Goal: Transaction & Acquisition: Purchase product/service

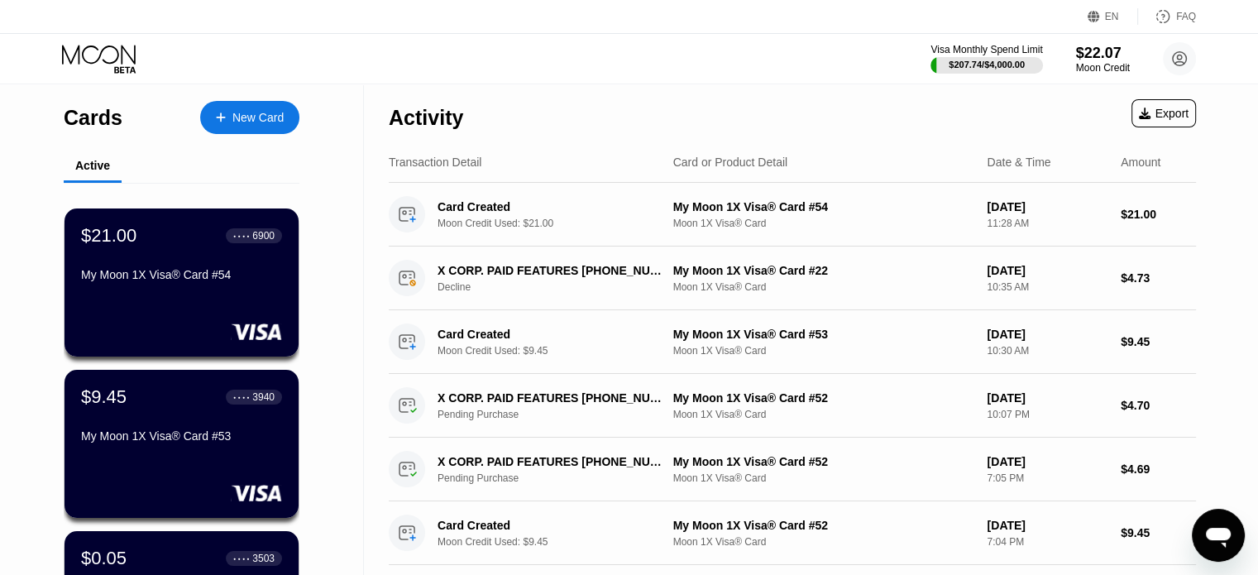
click at [248, 124] on div "New Card" at bounding box center [257, 118] width 51 height 14
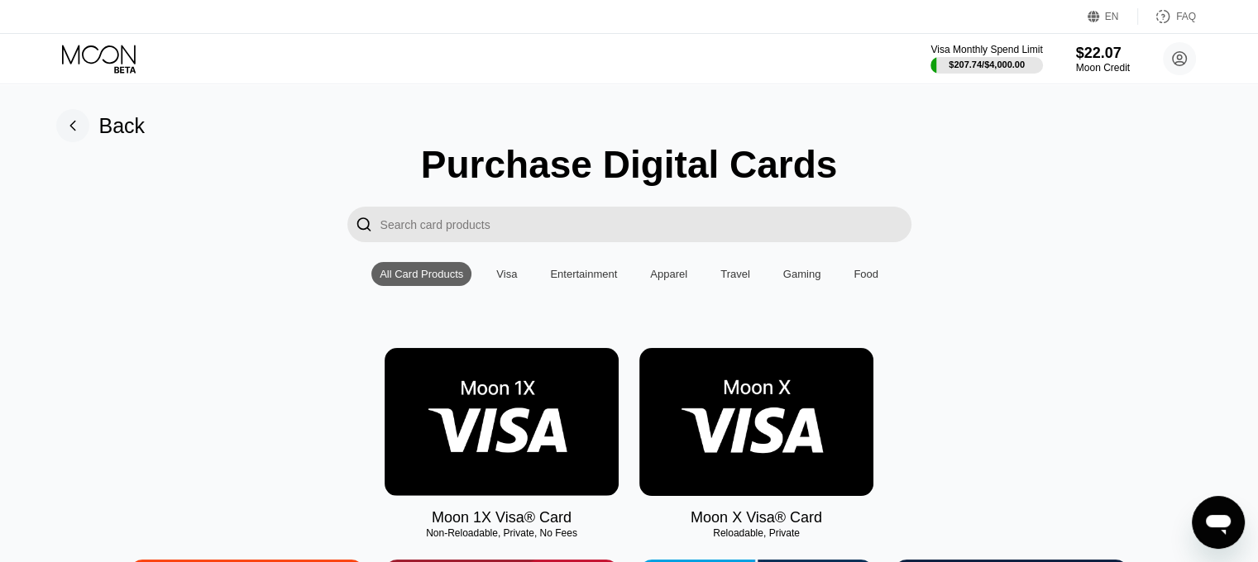
click at [477, 412] on img at bounding box center [502, 422] width 234 height 148
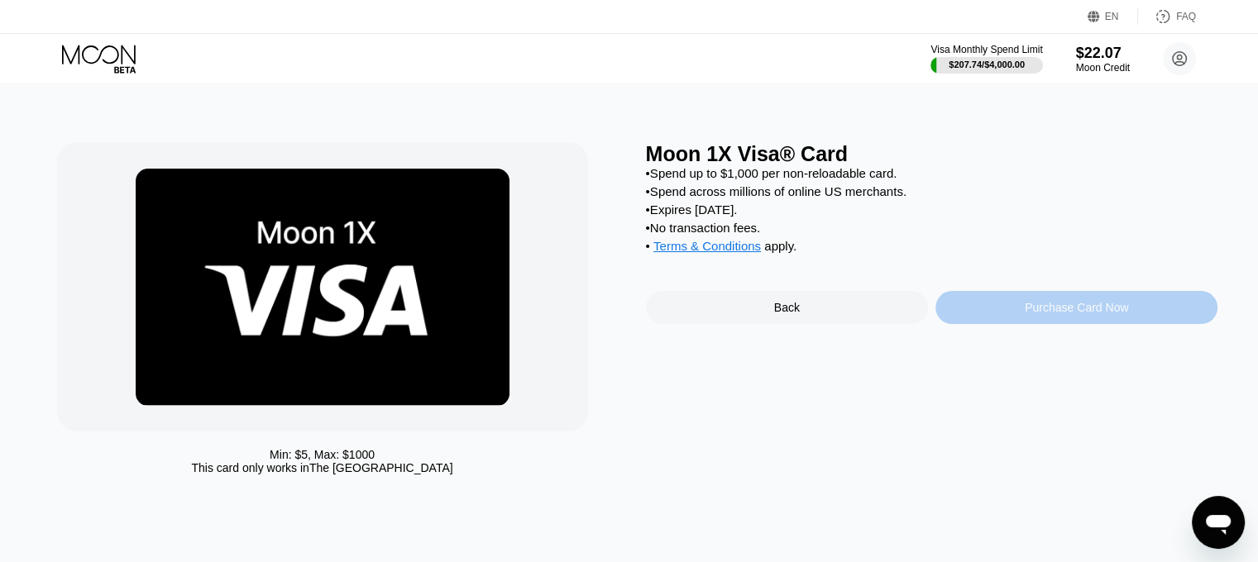
click at [1015, 314] on div "Purchase Card Now" at bounding box center [1077, 307] width 282 height 33
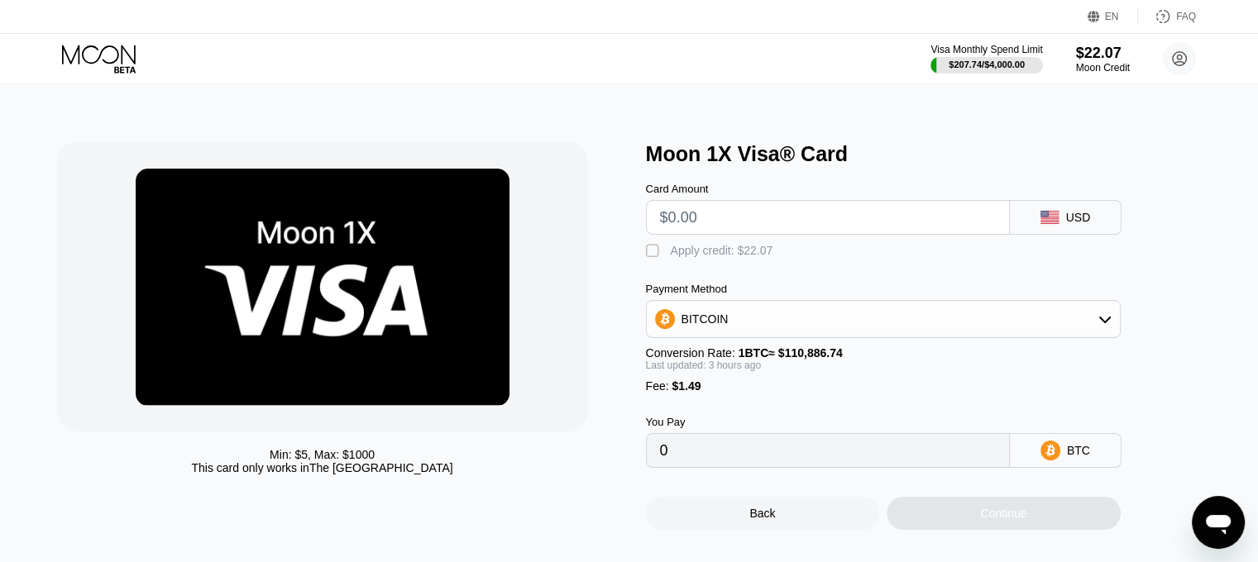
click at [833, 231] on input "text" at bounding box center [828, 217] width 336 height 33
type input "$9."
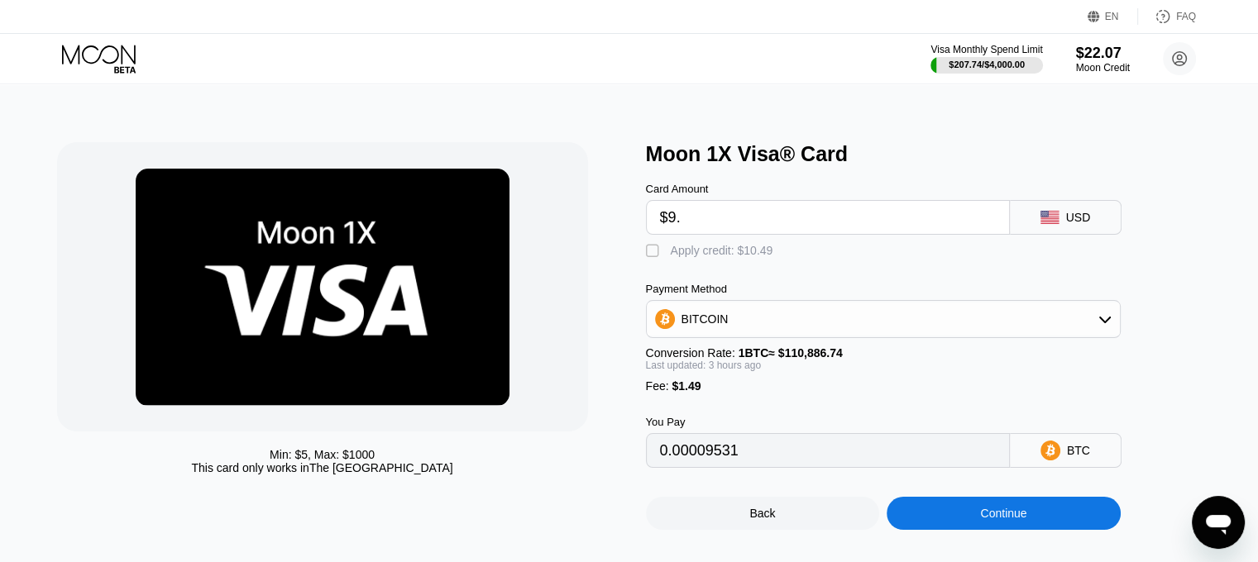
type input "0.00009531"
type input "$9.45"
type input "0.00009940"
type input "$9.45"
click at [709, 254] on div "Apply credit: $10.94" at bounding box center [722, 250] width 103 height 13
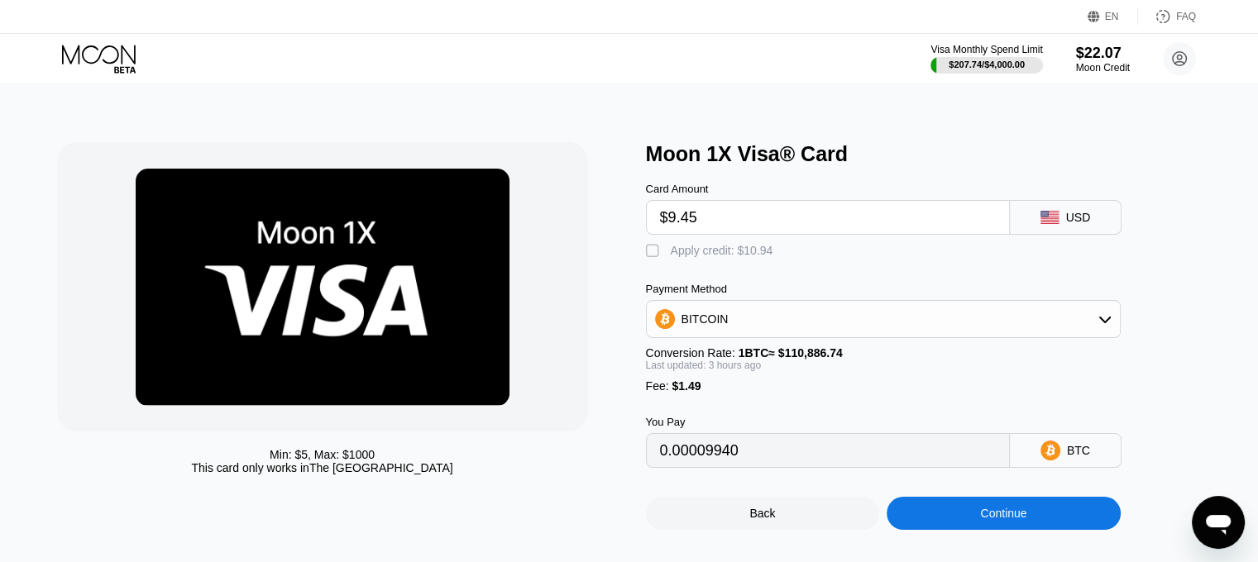
type input "0"
click at [987, 517] on div "Continue" at bounding box center [1004, 513] width 234 height 33
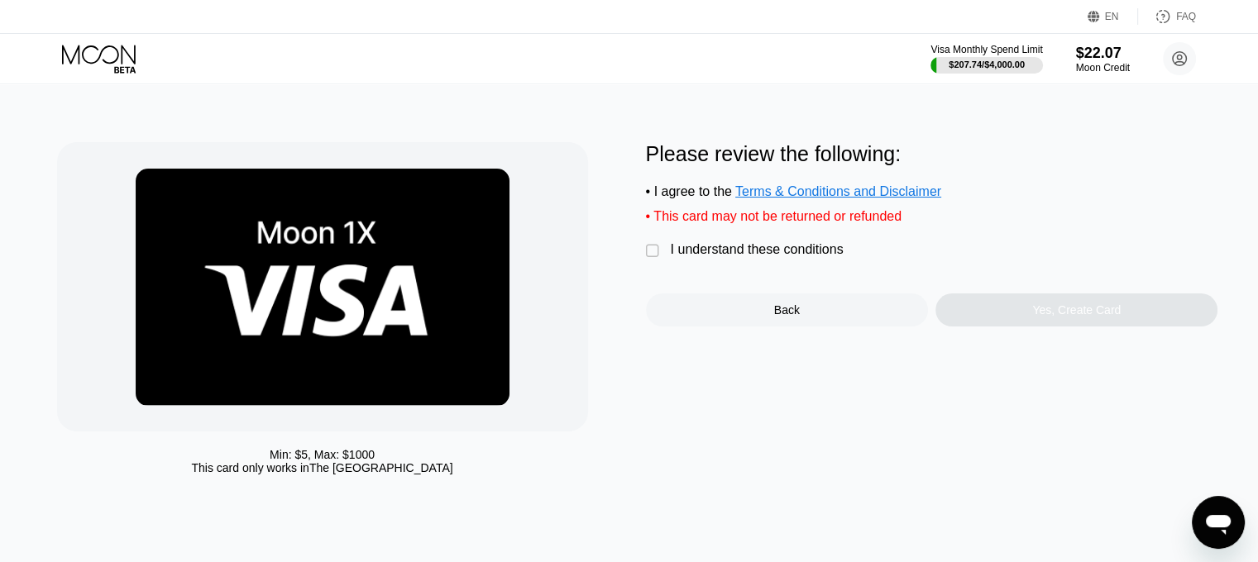
click at [692, 257] on div "I understand these conditions" at bounding box center [757, 249] width 173 height 15
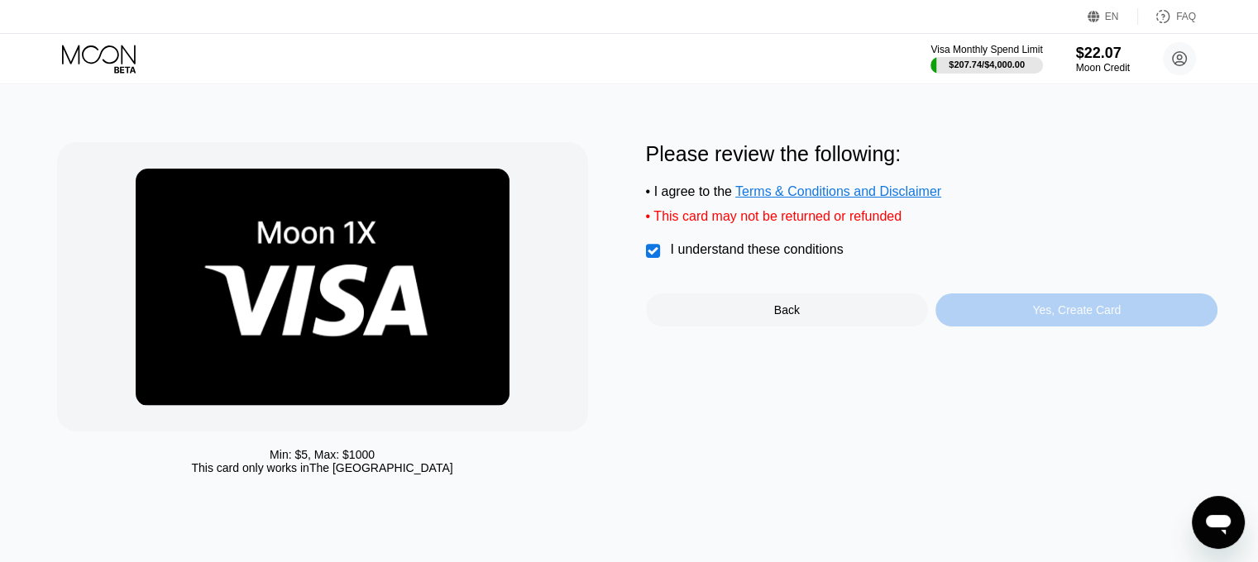
click at [1030, 318] on div "Yes, Create Card" at bounding box center [1077, 310] width 282 height 33
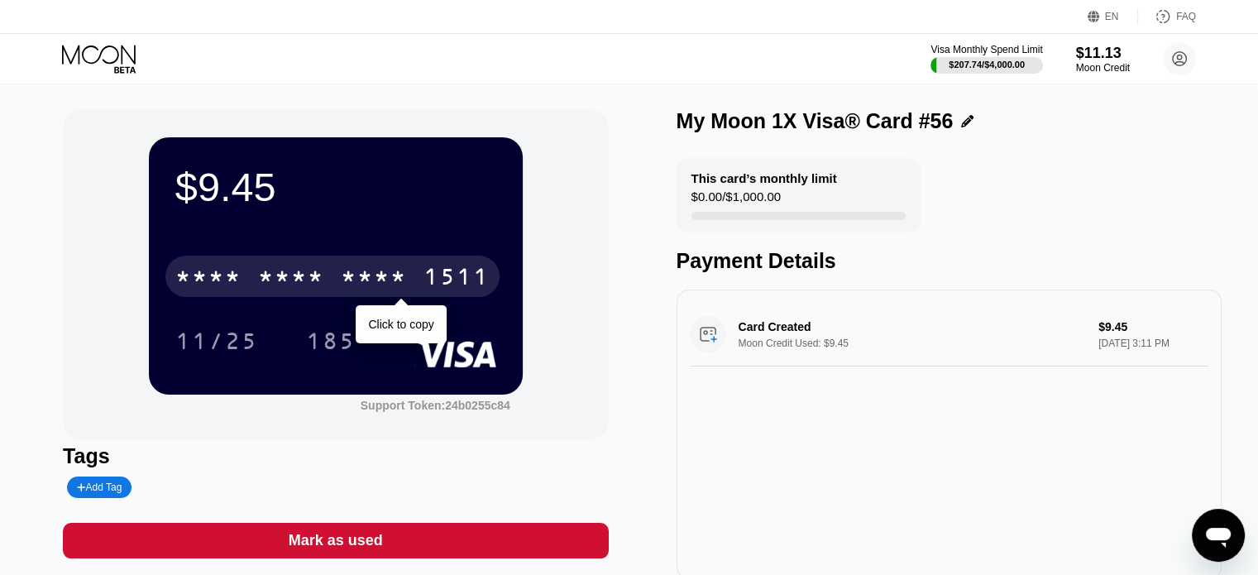
click at [381, 261] on div "* * * * * * * * * * * * 1511" at bounding box center [332, 276] width 334 height 41
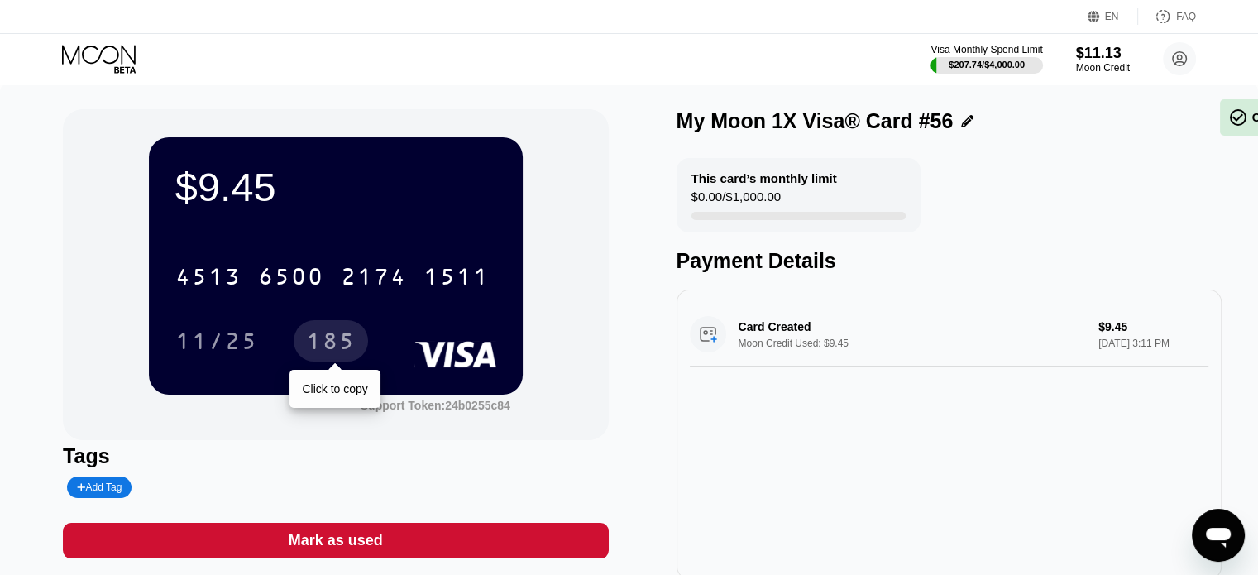
click at [323, 337] on div "185" at bounding box center [331, 343] width 50 height 26
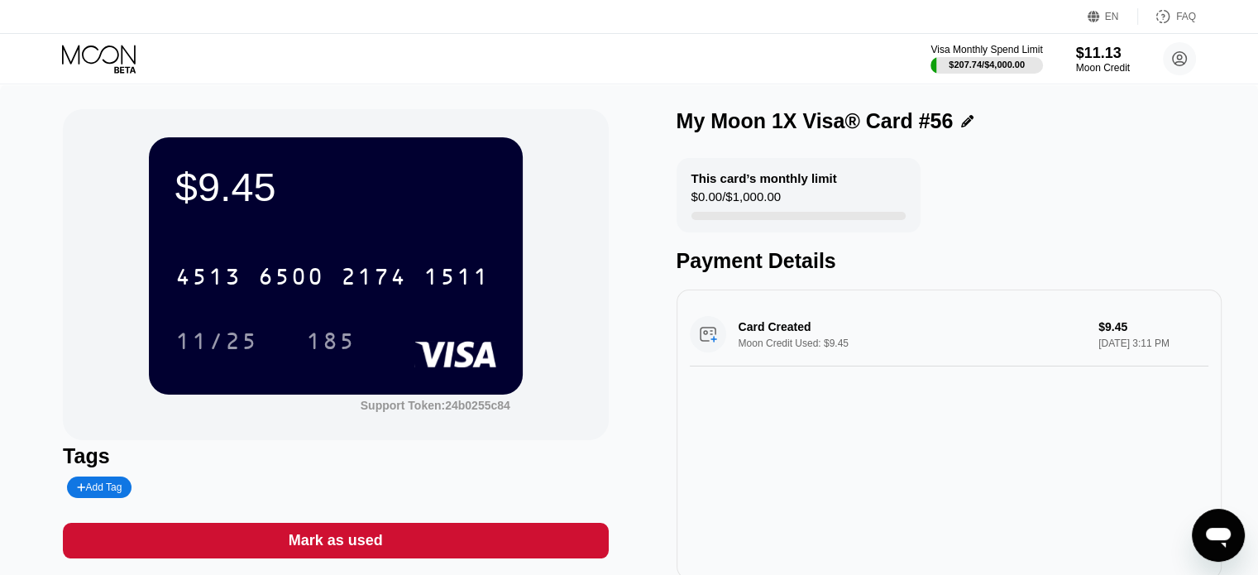
click at [99, 60] on icon at bounding box center [100, 59] width 77 height 29
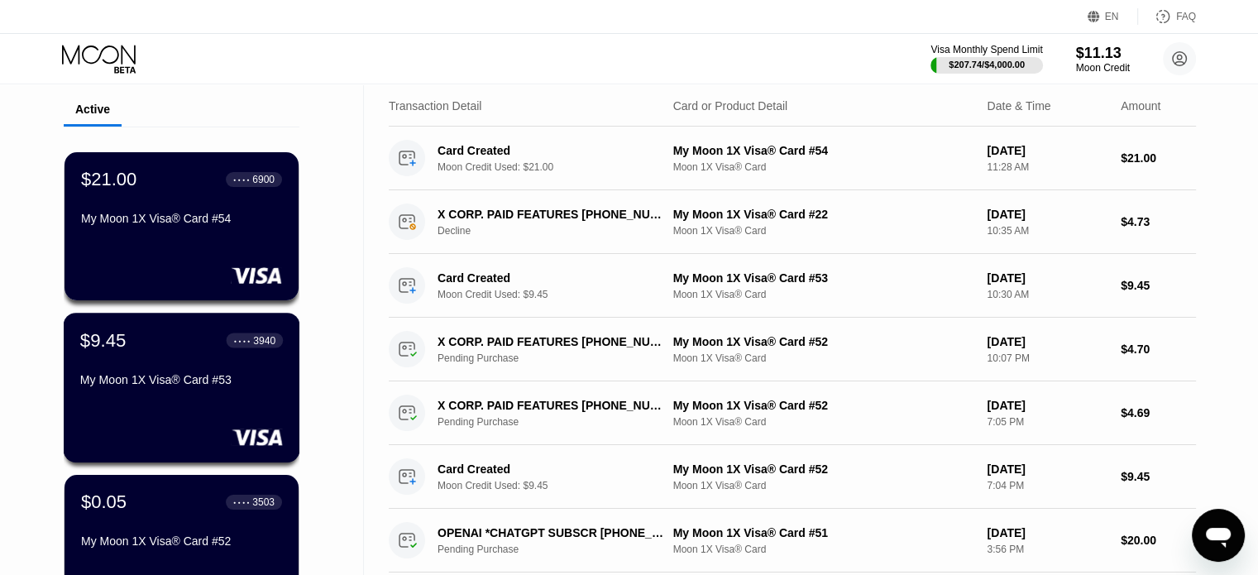
scroll to position [165, 0]
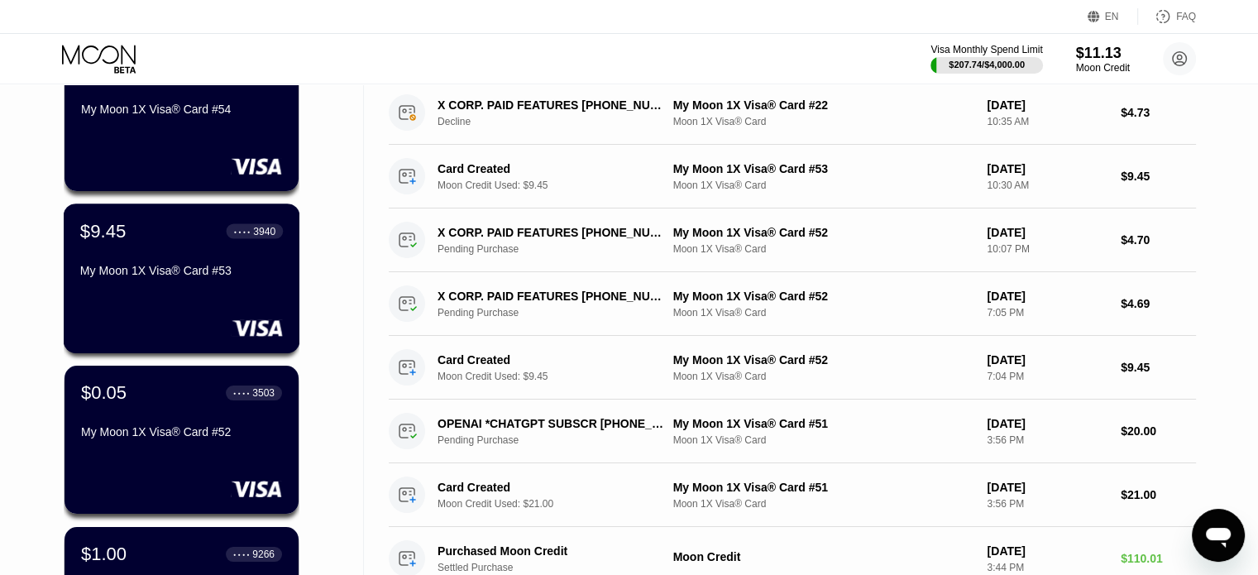
click at [172, 308] on div "$9.45 ● ● ● ● 3940 My Moon 1X Visa® Card #53" at bounding box center [182, 278] width 237 height 150
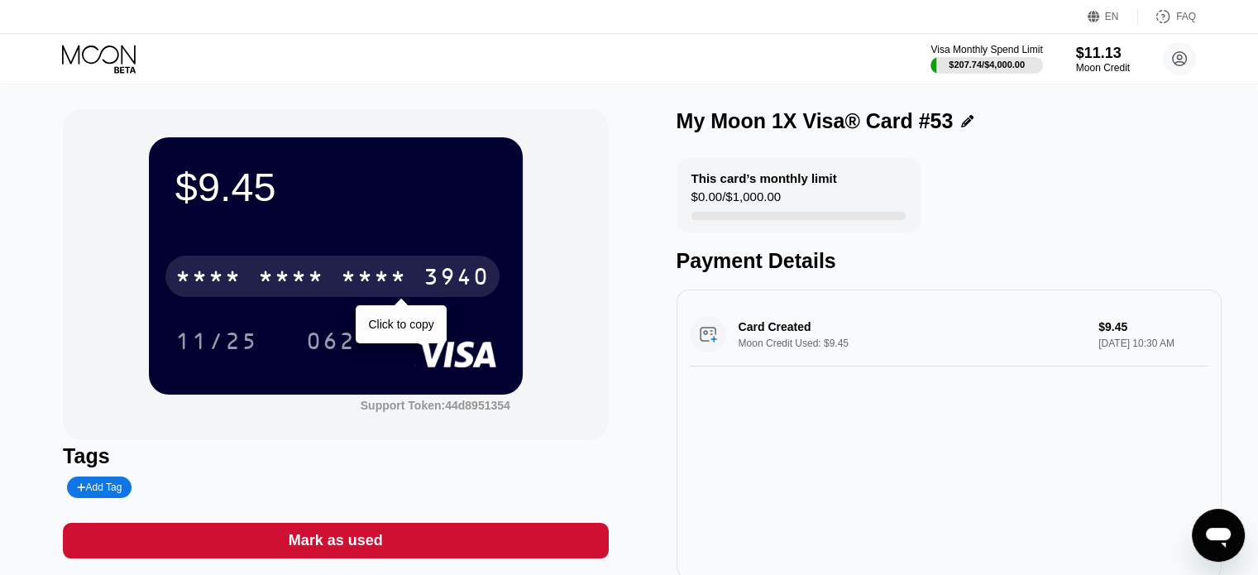
click at [367, 280] on div "* * * *" at bounding box center [374, 279] width 66 height 26
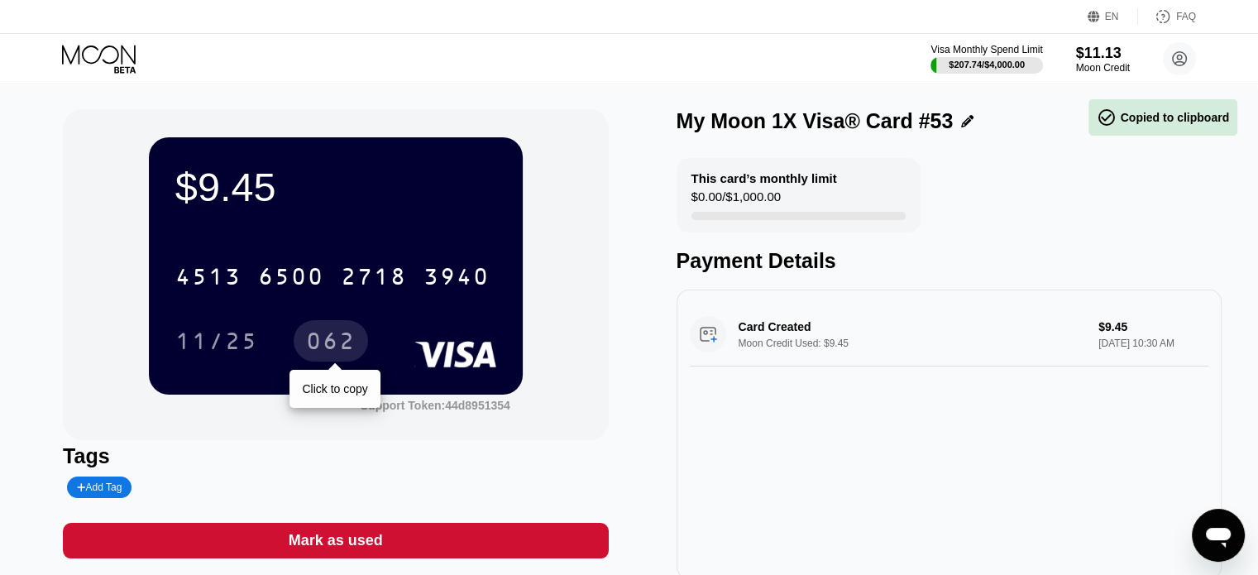
click at [324, 339] on div "062" at bounding box center [331, 343] width 50 height 26
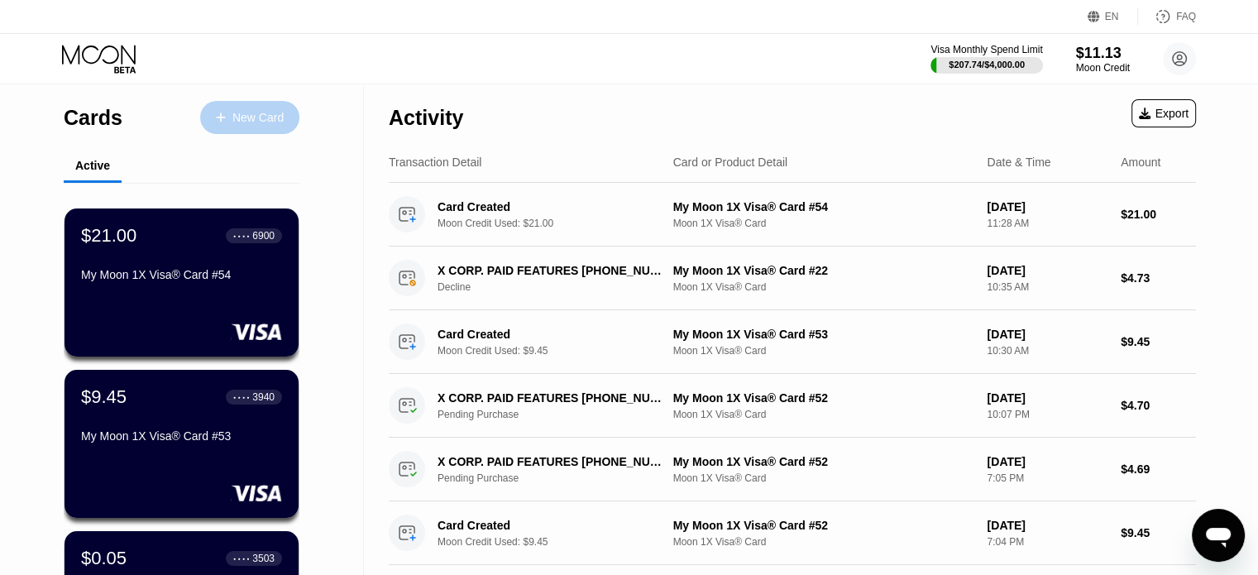
click at [222, 112] on icon at bounding box center [221, 118] width 10 height 12
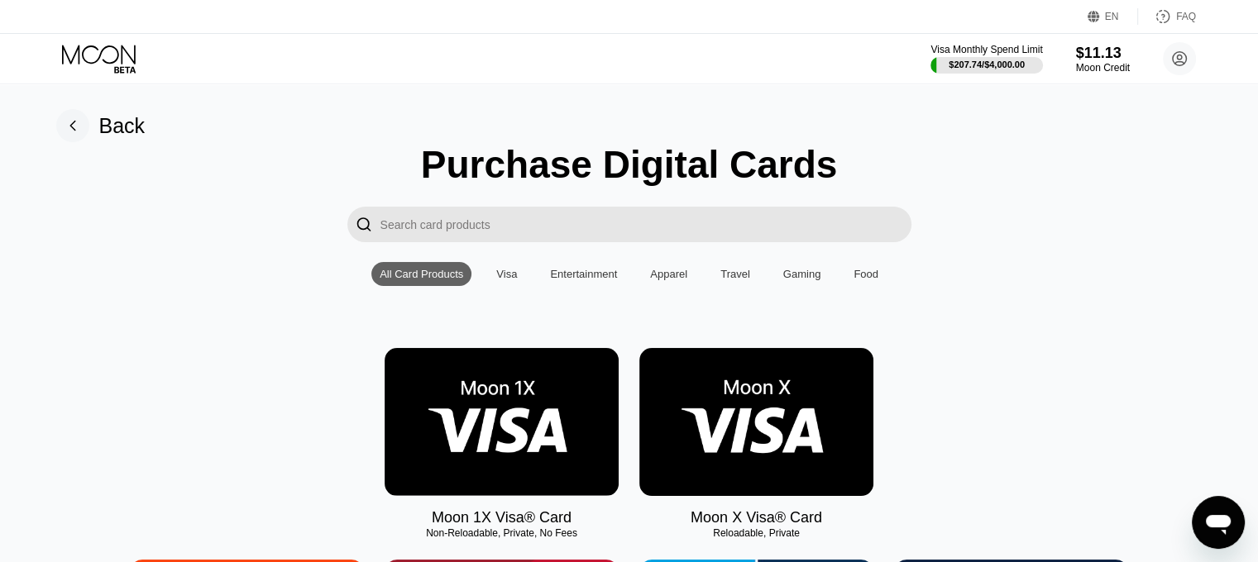
click at [486, 437] on img at bounding box center [502, 422] width 234 height 148
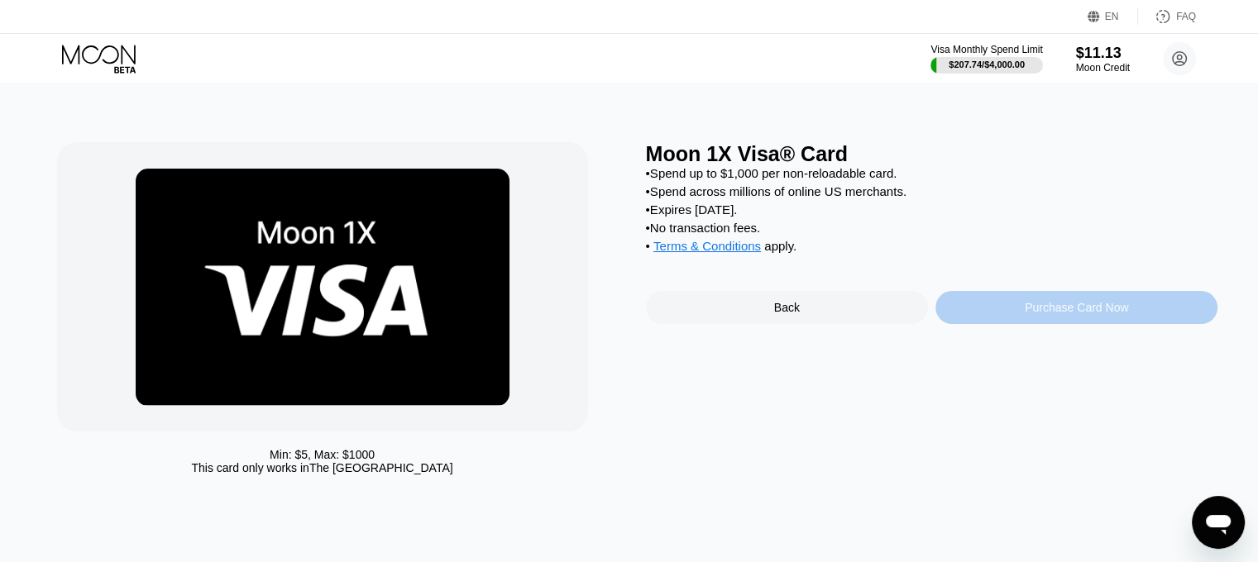
click at [1014, 318] on div "Purchase Card Now" at bounding box center [1077, 307] width 282 height 33
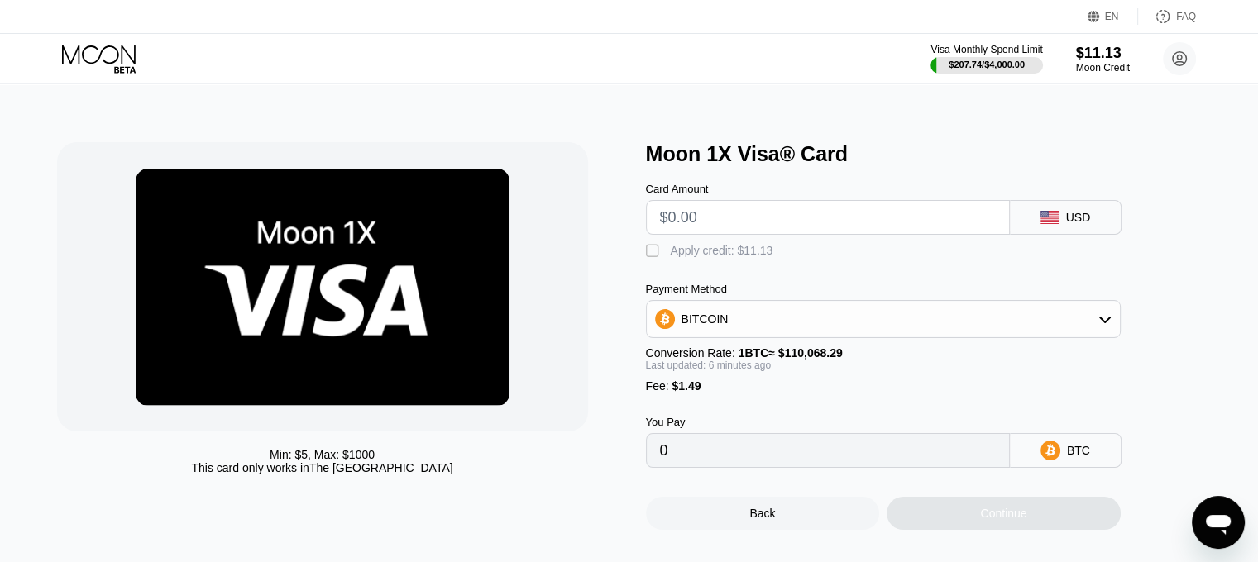
click at [767, 215] on input "text" at bounding box center [828, 217] width 336 height 33
type input "$9"
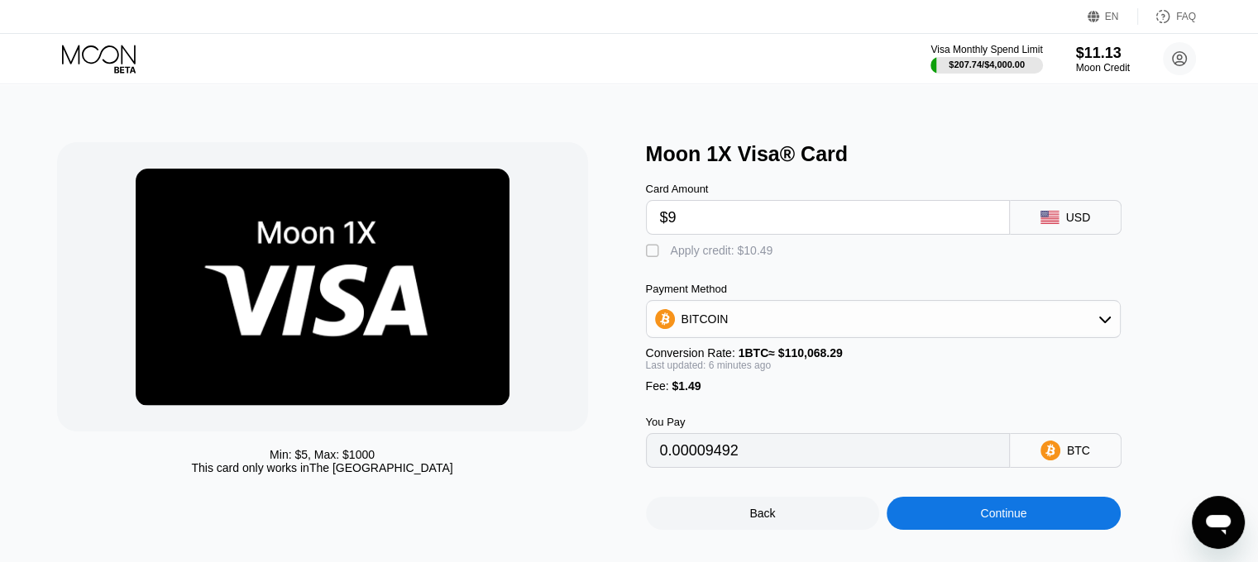
type input "0.00009492"
type input "$945"
type input "0.00856354"
type input "$9"
type input "0.00009492"
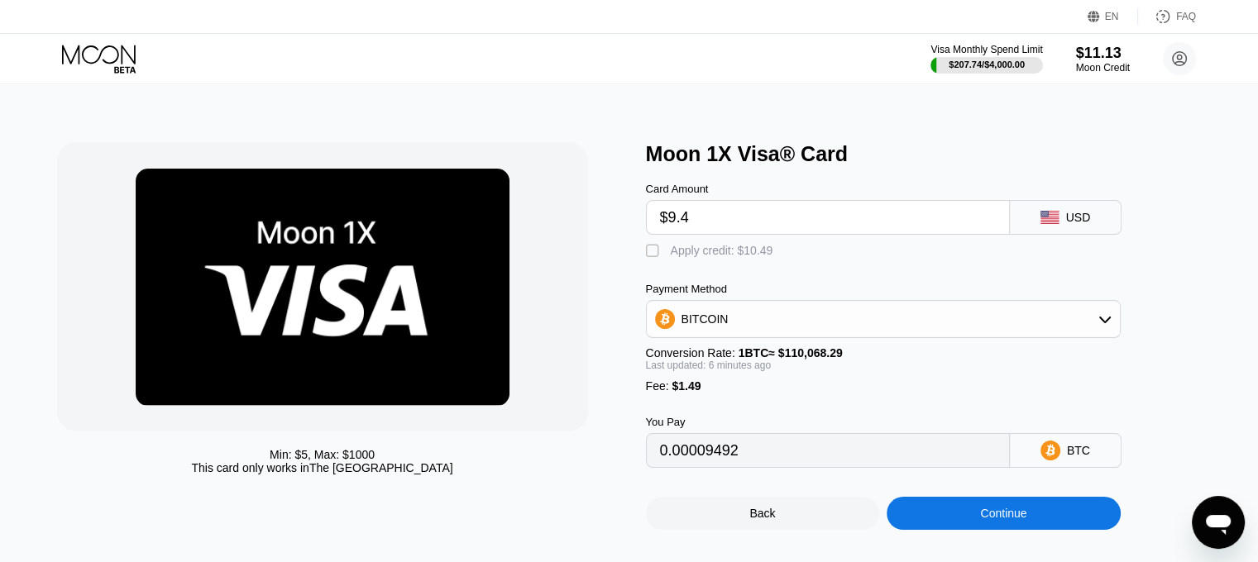
type input "$9.45"
type input "0.00009899"
type input "$9.45"
click at [754, 254] on div "Apply credit: $10.94" at bounding box center [722, 250] width 103 height 13
type input "0"
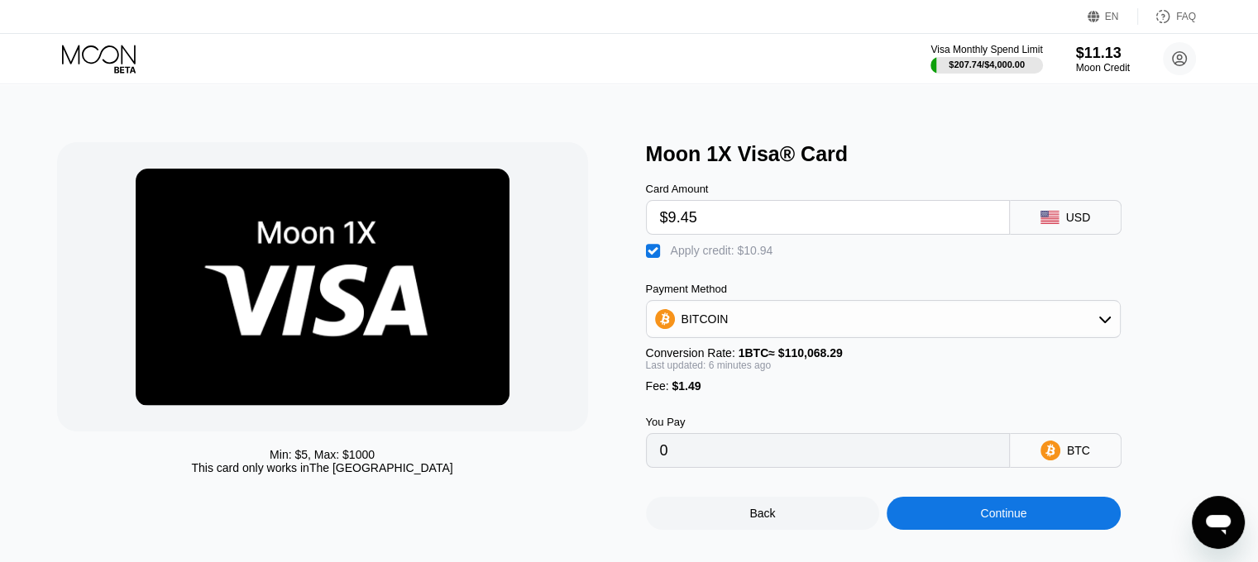
click at [960, 530] on div "Continue" at bounding box center [1004, 513] width 234 height 33
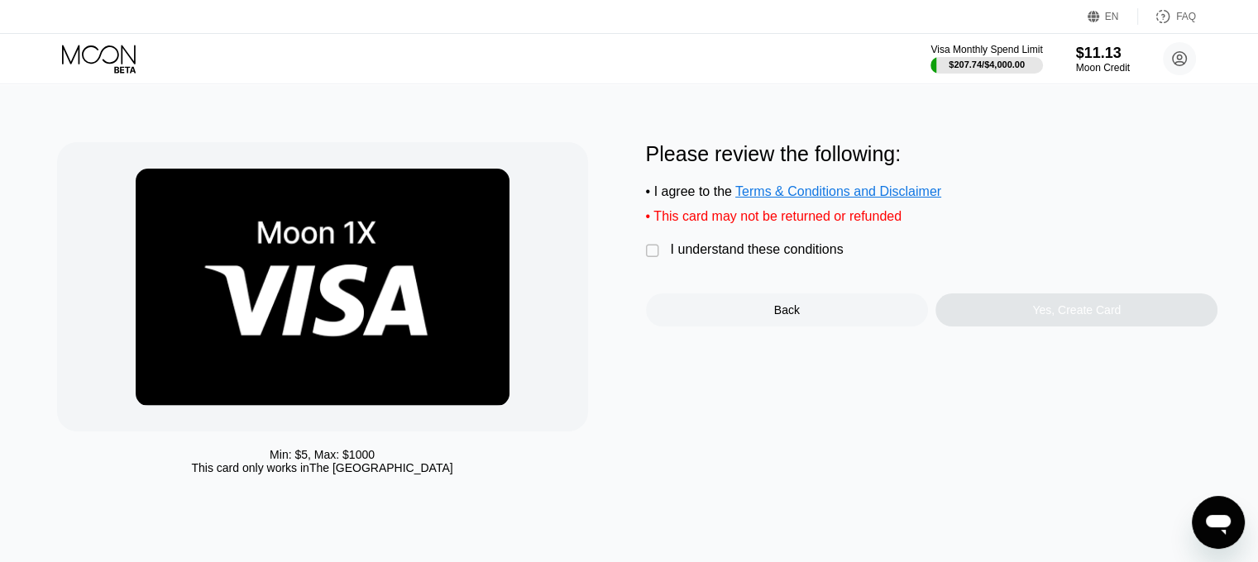
click at [720, 254] on div "I understand these conditions" at bounding box center [757, 249] width 173 height 15
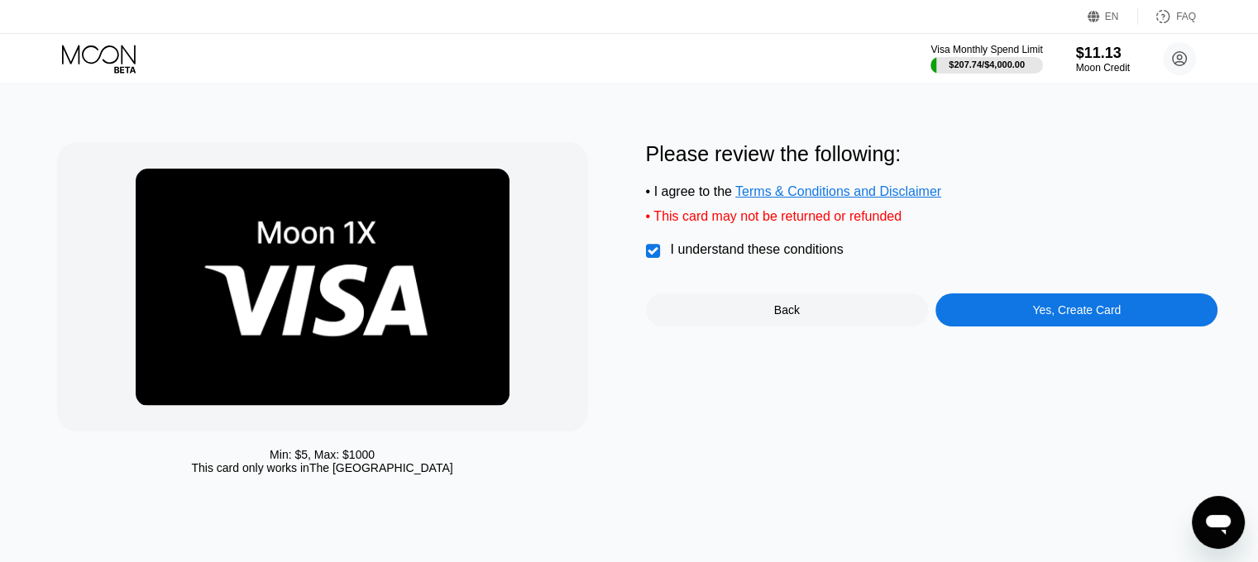
click at [1062, 309] on div "Yes, Create Card" at bounding box center [1077, 310] width 282 height 33
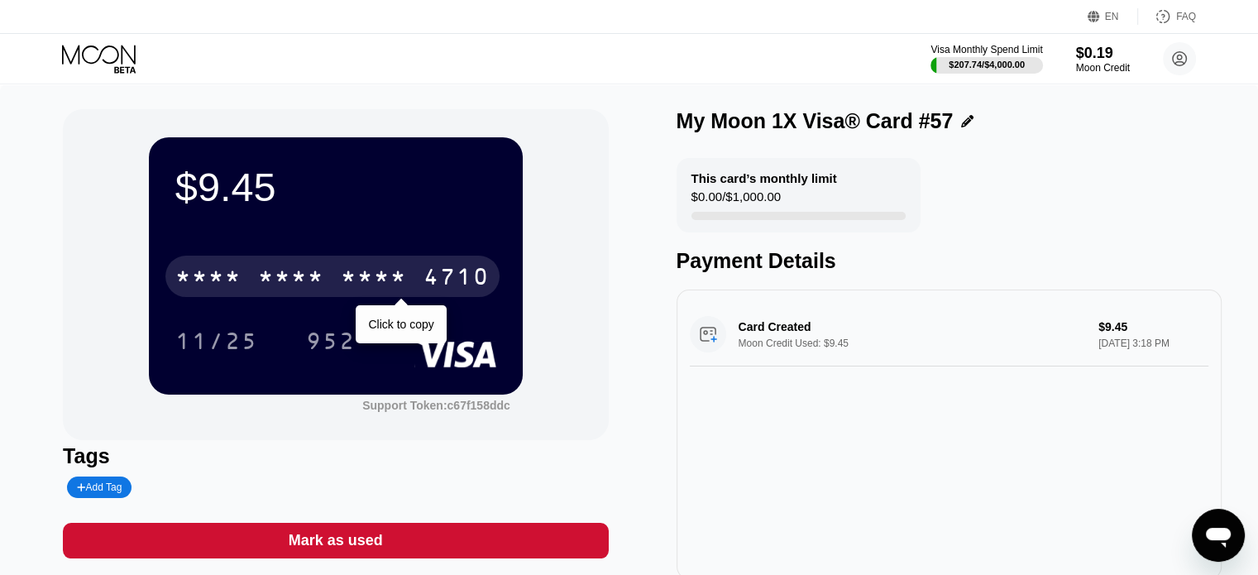
click at [390, 275] on div "* * * *" at bounding box center [374, 279] width 66 height 26
click at [314, 290] on div "6500" at bounding box center [291, 279] width 66 height 26
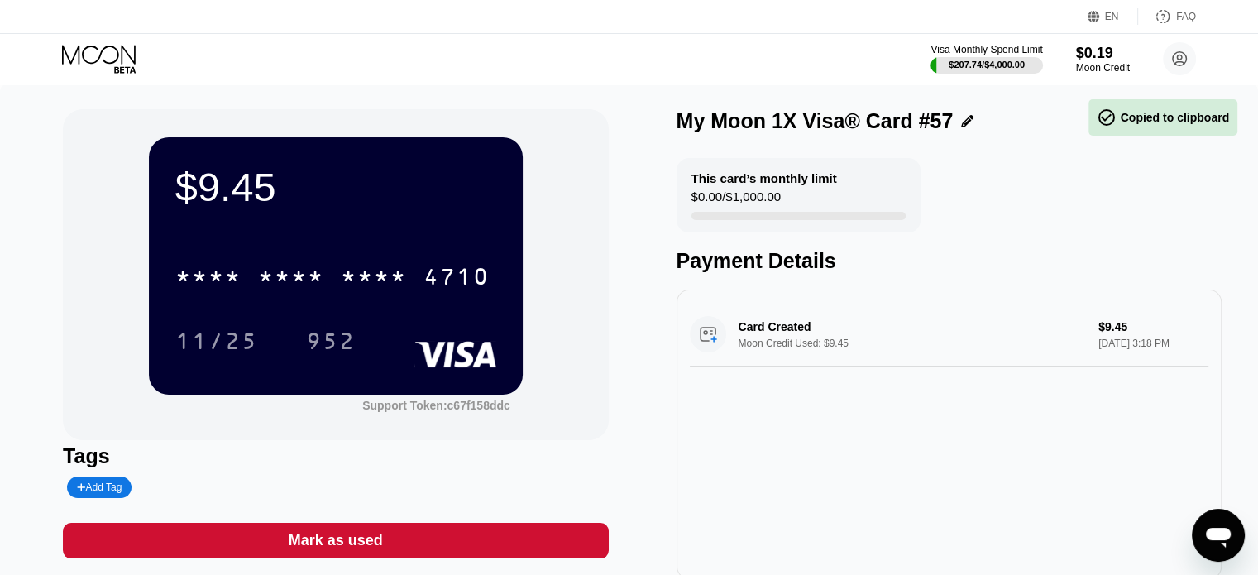
click at [330, 353] on div "952" at bounding box center [331, 343] width 50 height 26
click at [88, 39] on div "Visa Monthly Spend Limit $207.74 / $4,000.00 $0.19 Moon Credit andrewkimbrell19…" at bounding box center [629, 59] width 1258 height 50
click at [112, 79] on div "Visa Monthly Spend Limit $207.74 / $4,000.00 $0.19 Moon Credit andrewkimbrell19…" at bounding box center [629, 59] width 1258 height 50
click at [999, 55] on div "$207.74 / $4,000.00" at bounding box center [987, 64] width 114 height 18
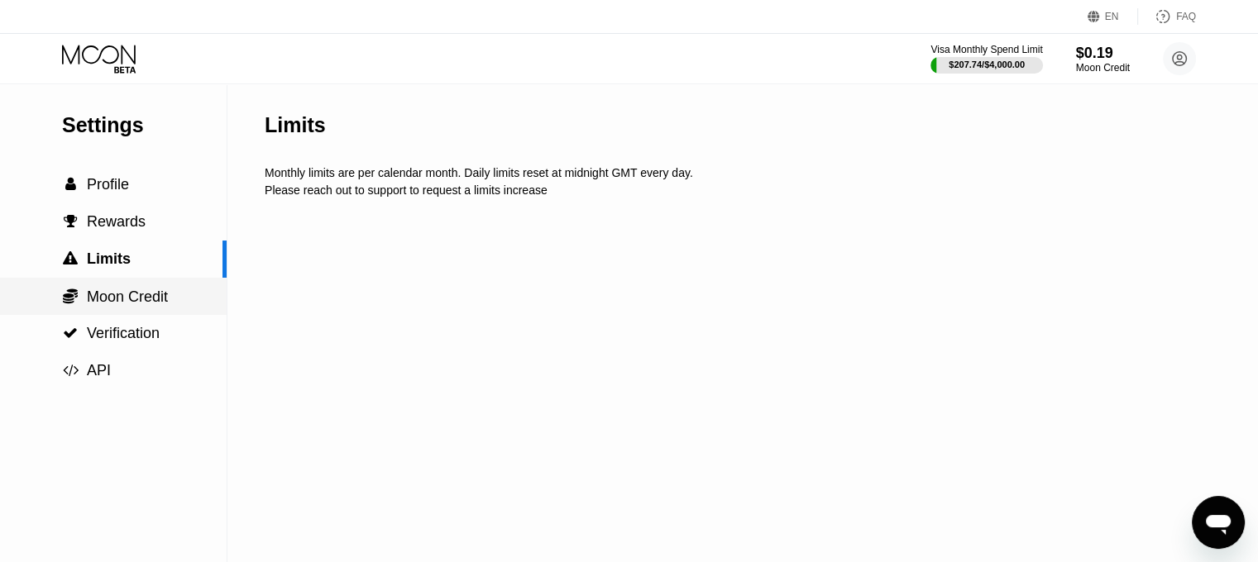
click at [139, 296] on span "Moon Credit" at bounding box center [127, 297] width 81 height 17
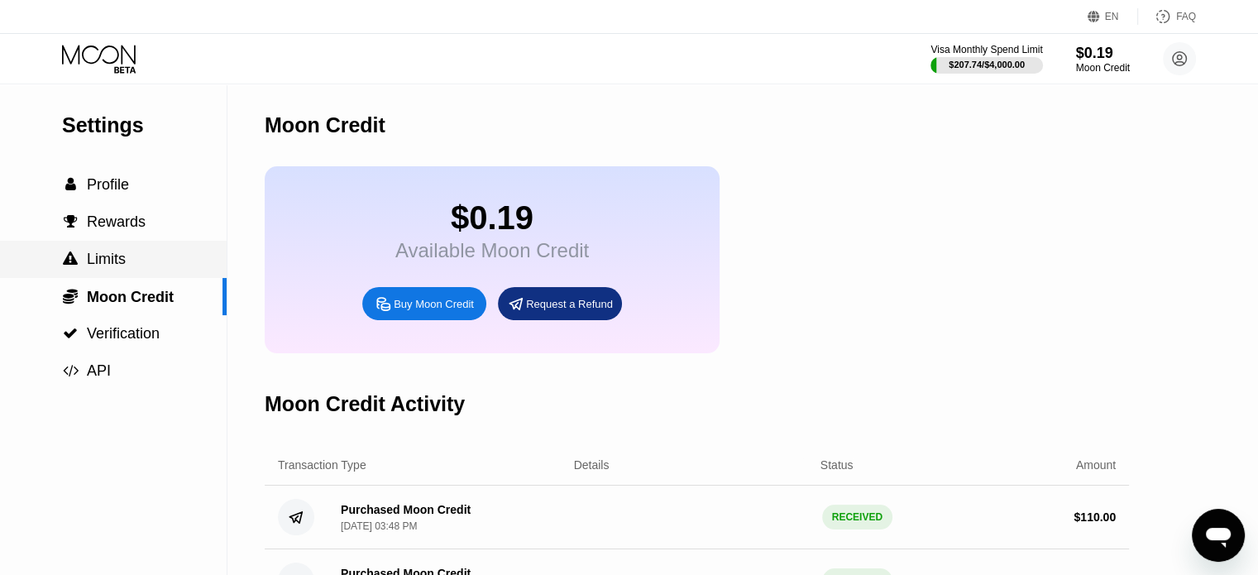
click at [145, 261] on div " Limits" at bounding box center [113, 259] width 227 height 17
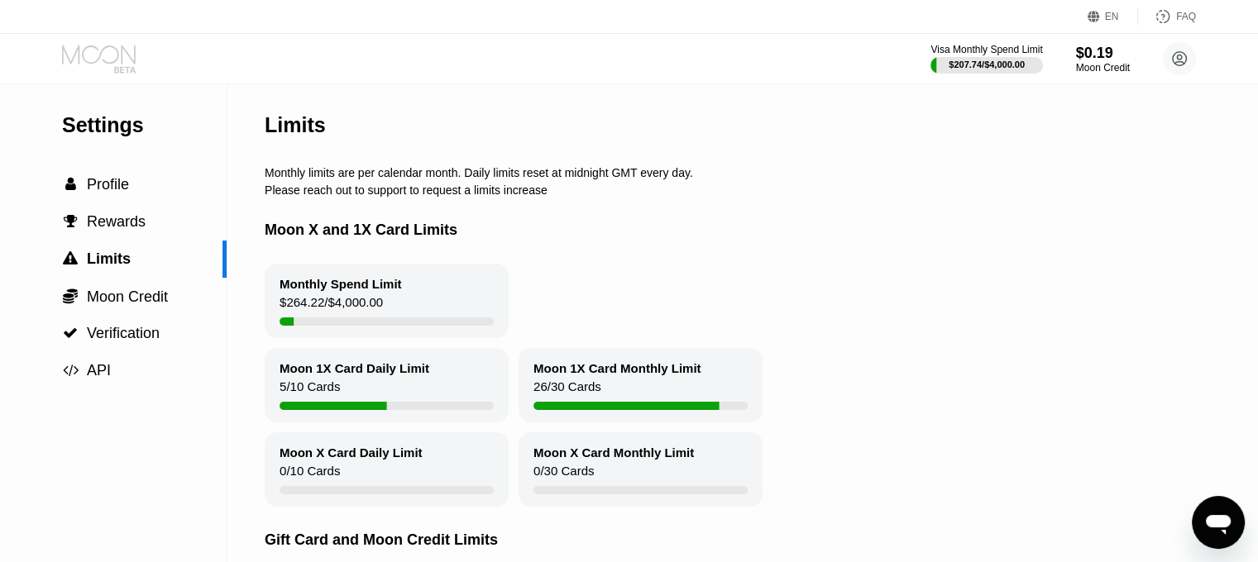
click at [93, 53] on icon at bounding box center [100, 59] width 77 height 29
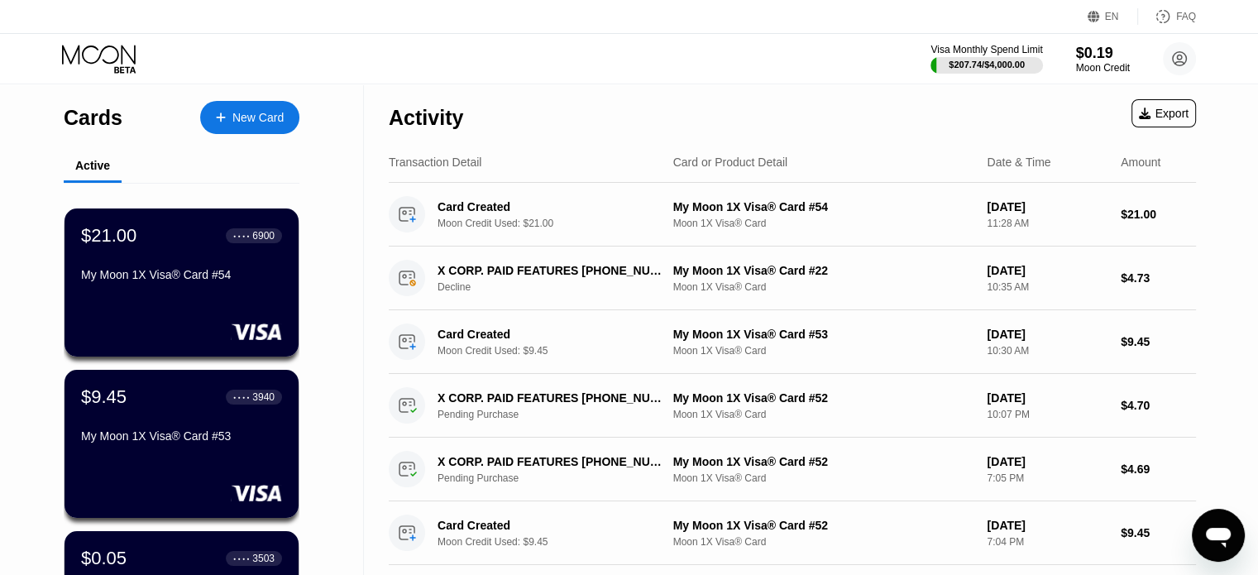
click at [1159, 54] on div "Visa Monthly Spend Limit $207.74 / $4,000.00 $0.19 Moon Credit [EMAIL_ADDRESS][…" at bounding box center [1064, 58] width 266 height 33
click at [1166, 55] on circle at bounding box center [1179, 58] width 33 height 33
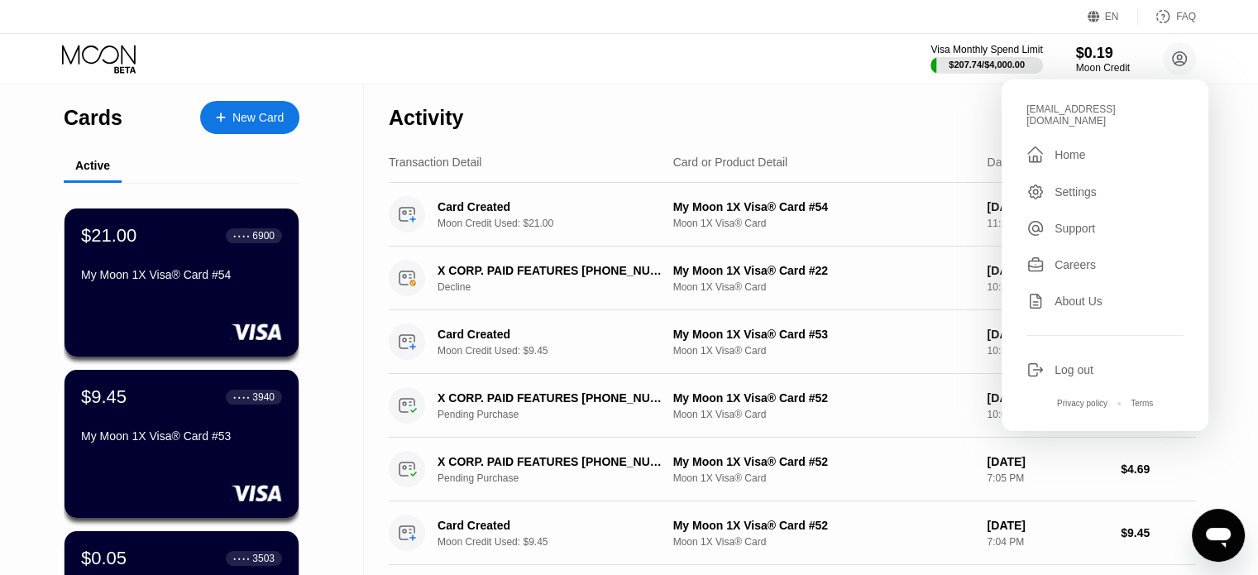
click at [1082, 103] on div "[EMAIL_ADDRESS][DOMAIN_NAME]" at bounding box center [1105, 114] width 157 height 23
copy div "andrewkimbrell1909"
click at [975, 65] on div "$207.74 / $4,000.00" at bounding box center [987, 65] width 76 height 10
